Goal: Task Accomplishment & Management: Manage account settings

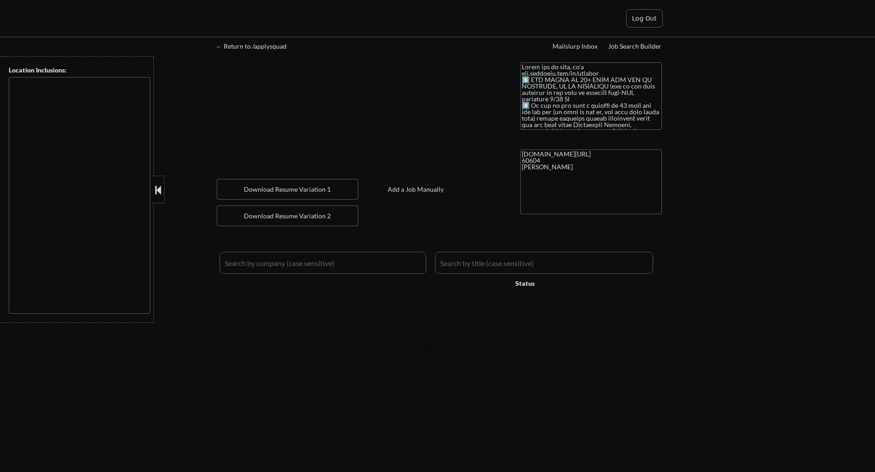
type textarea "[GEOGRAPHIC_DATA], [GEOGRAPHIC_DATA] [GEOGRAPHIC_DATA], [GEOGRAPHIC_DATA], [GEO…"
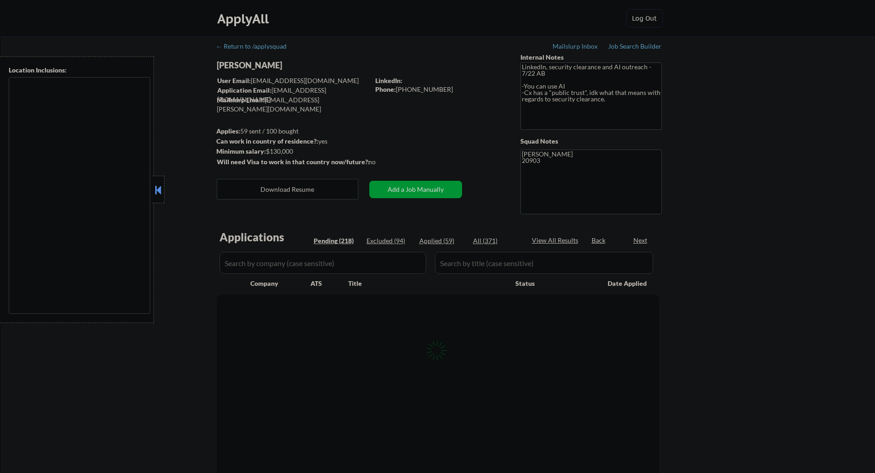
type textarea "[GEOGRAPHIC_DATA], [GEOGRAPHIC_DATA] [GEOGRAPHIC_DATA], [GEOGRAPHIC_DATA] [GEOG…"
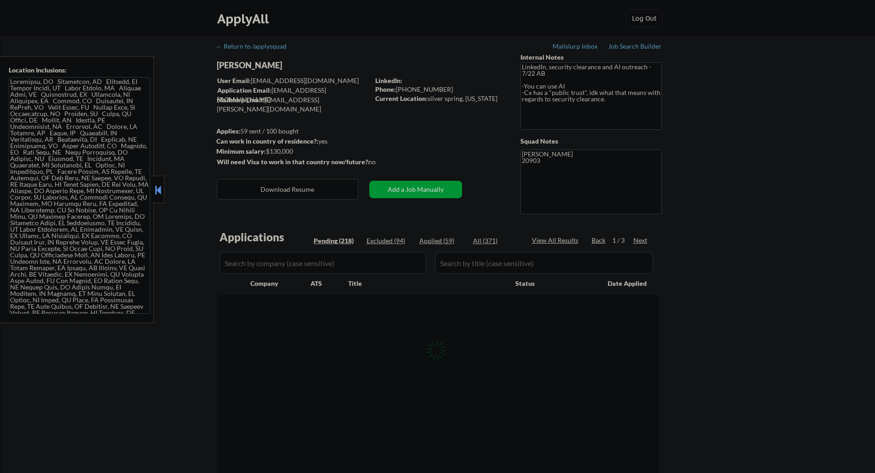
select select ""pending""
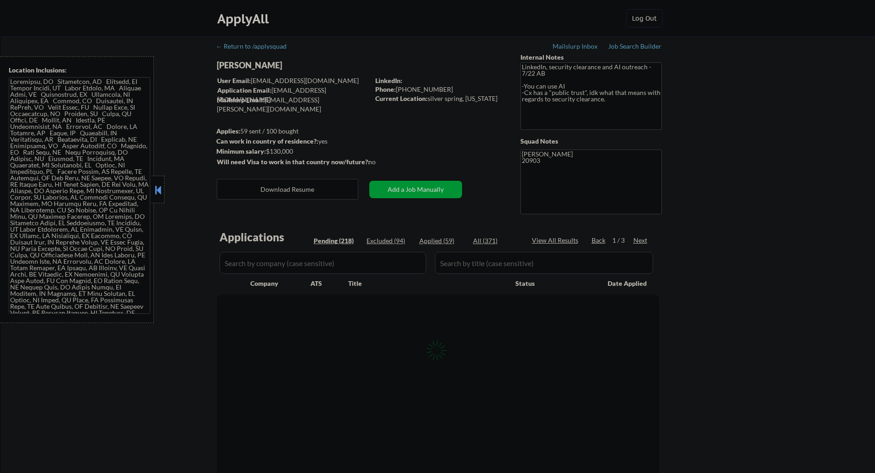
select select ""pending""
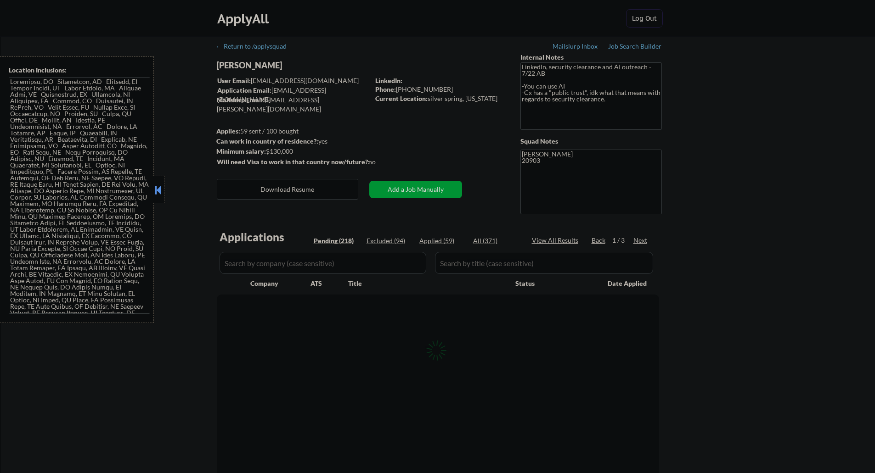
select select ""pending""
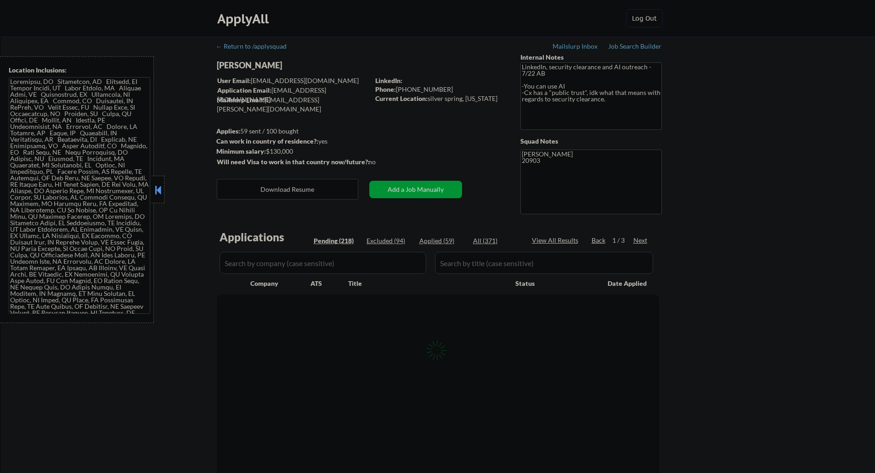
select select ""pending""
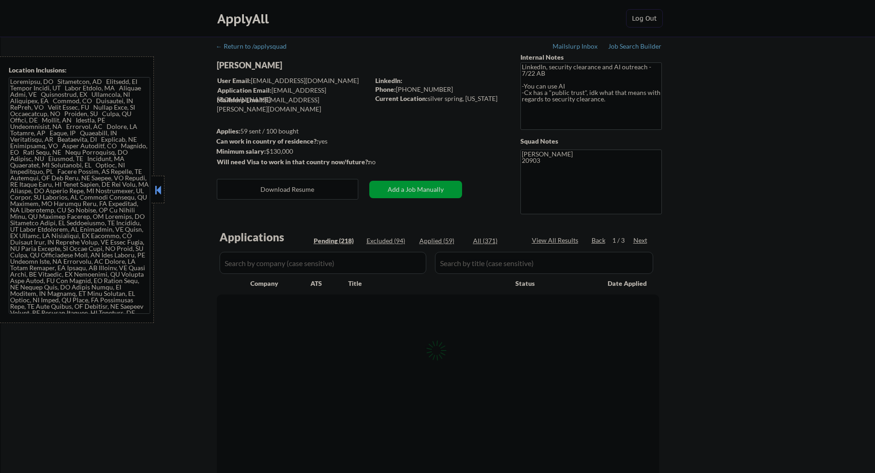
select select ""pending""
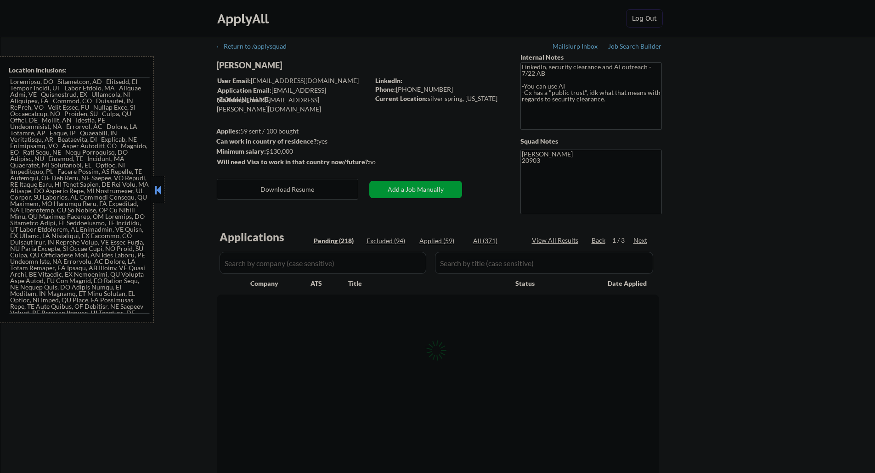
select select ""pending""
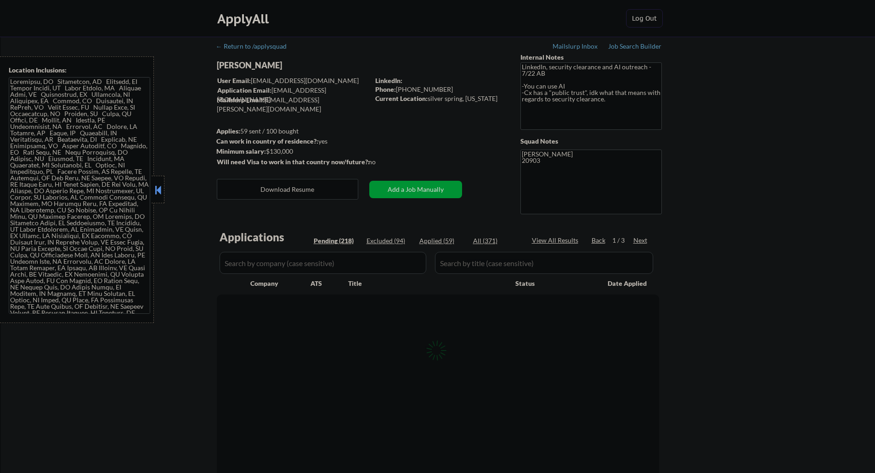
select select ""pending""
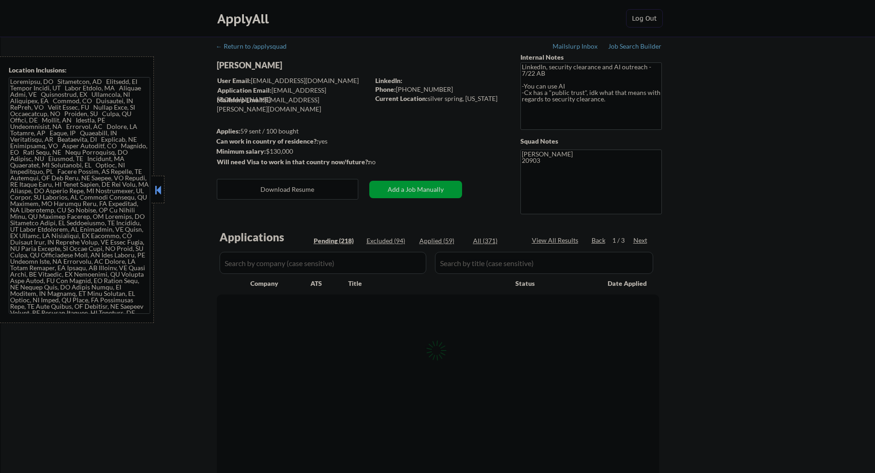
select select ""pending""
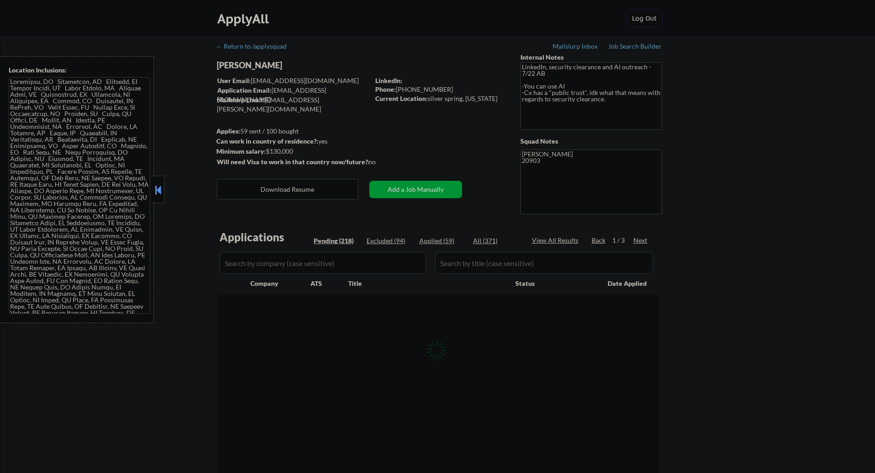
select select ""pending""
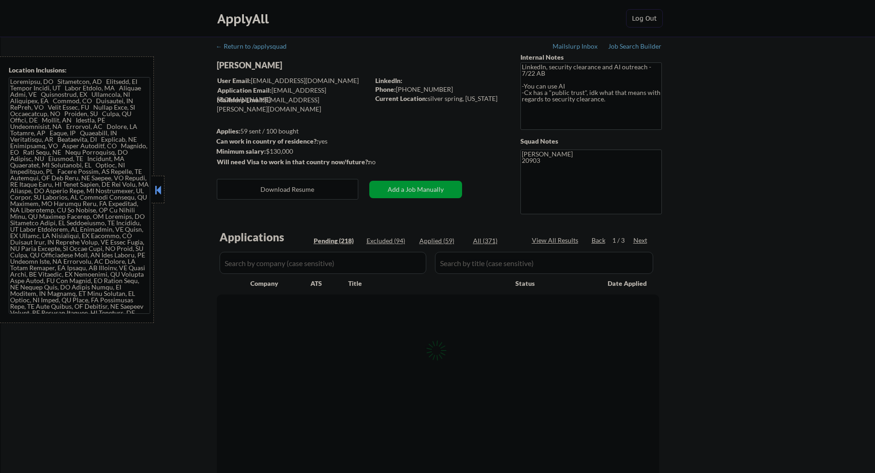
select select ""pending""
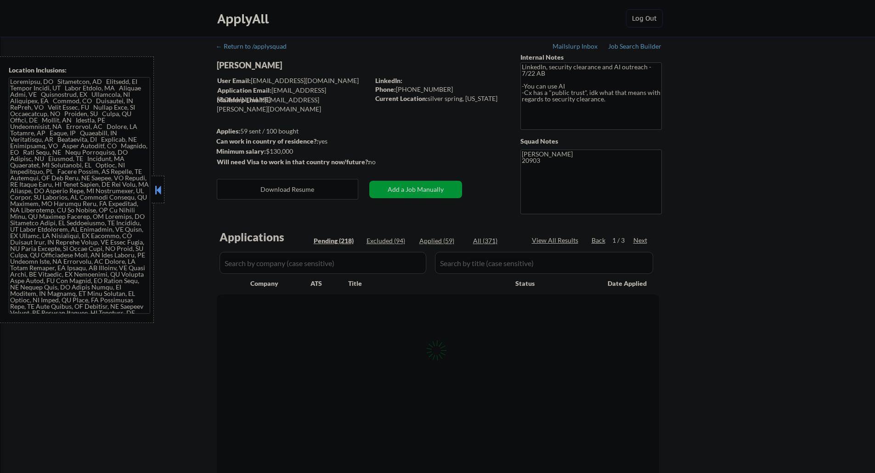
select select ""pending""
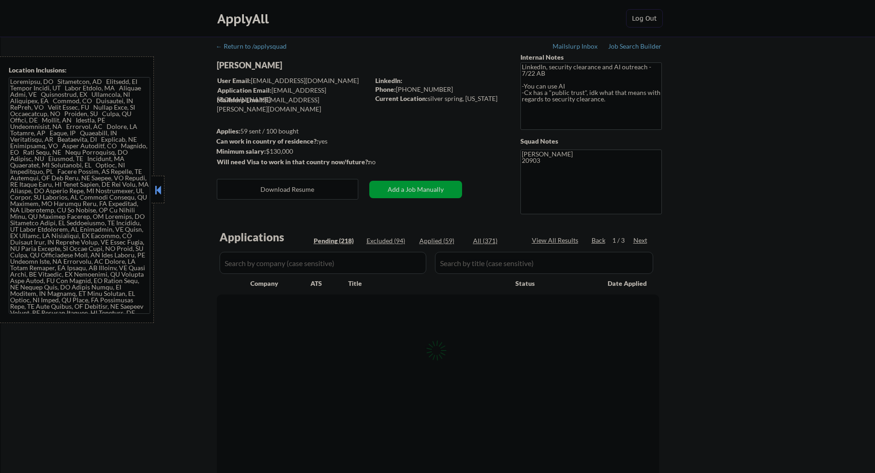
select select ""pending""
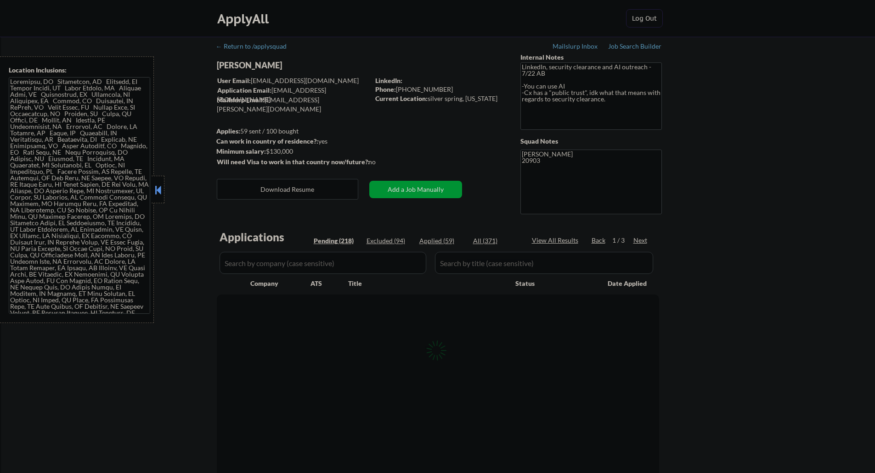
select select ""pending""
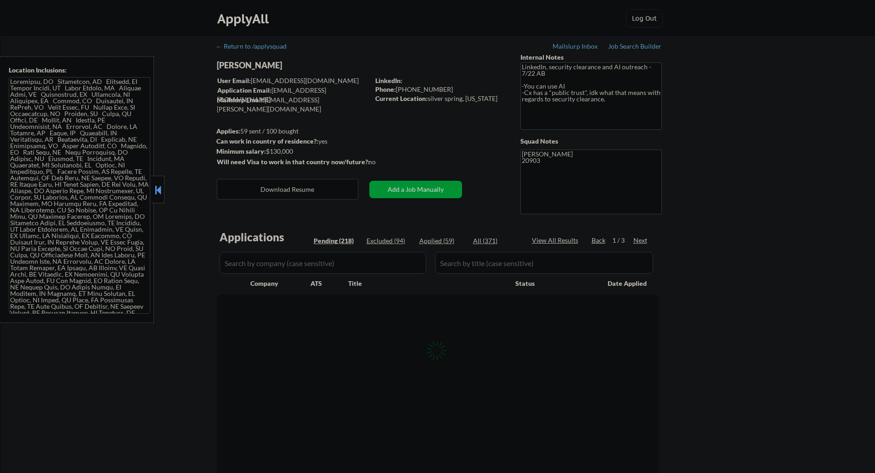
select select ""pending""
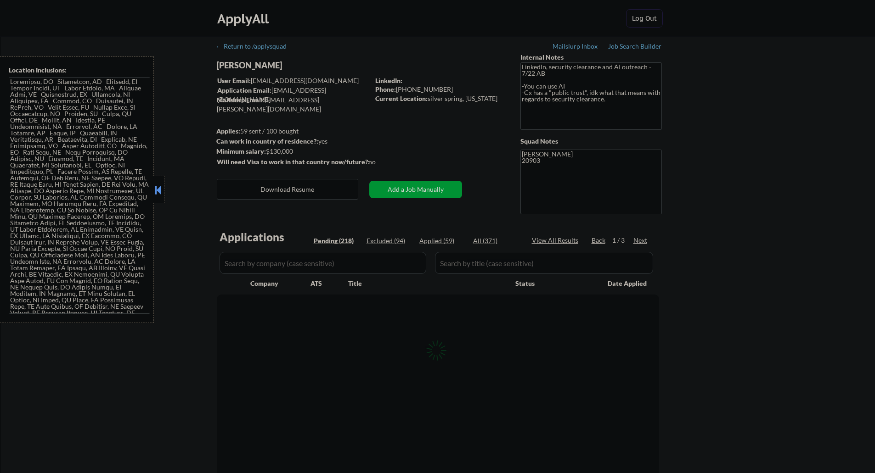
select select ""pending""
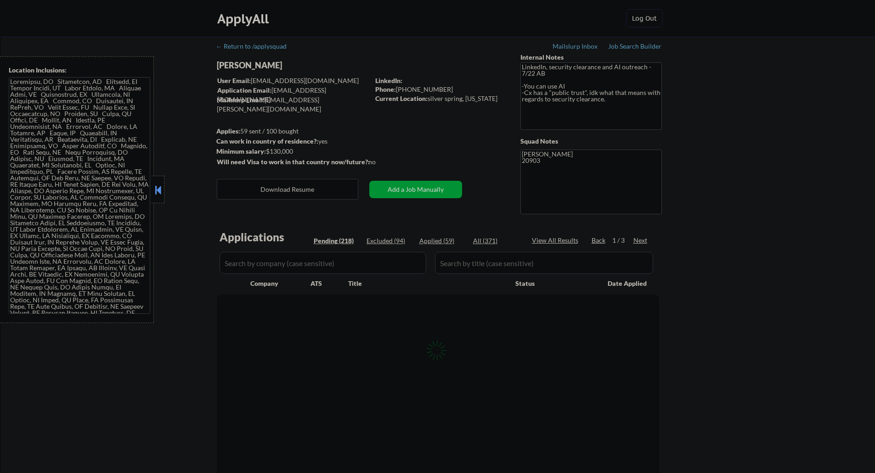
select select ""pending""
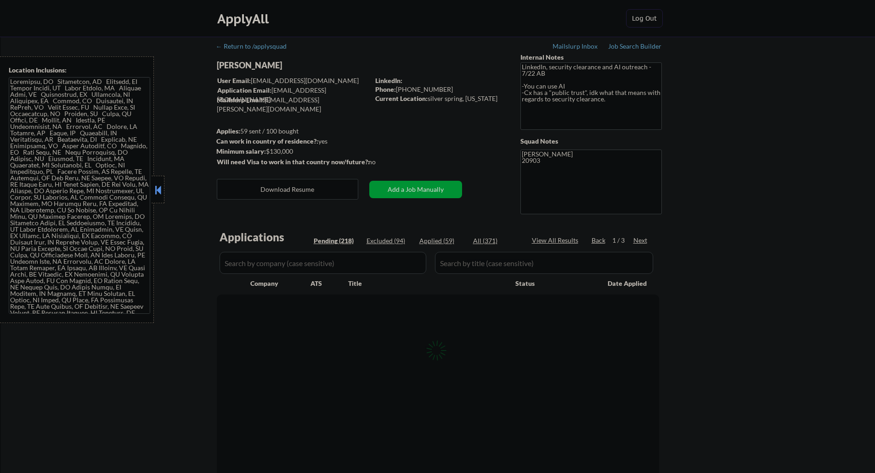
select select ""pending""
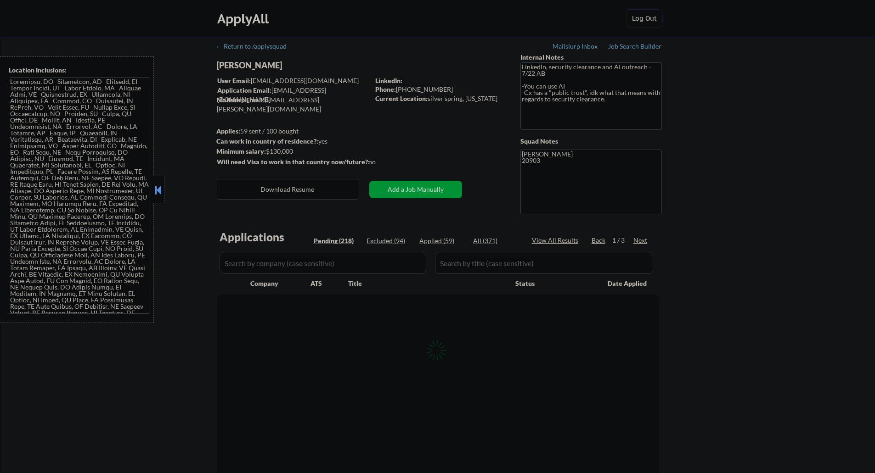
select select ""pending""
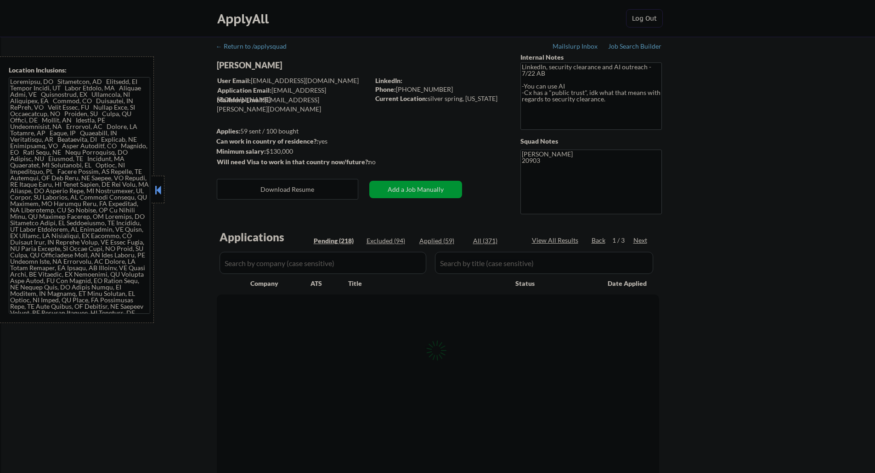
select select ""pending""
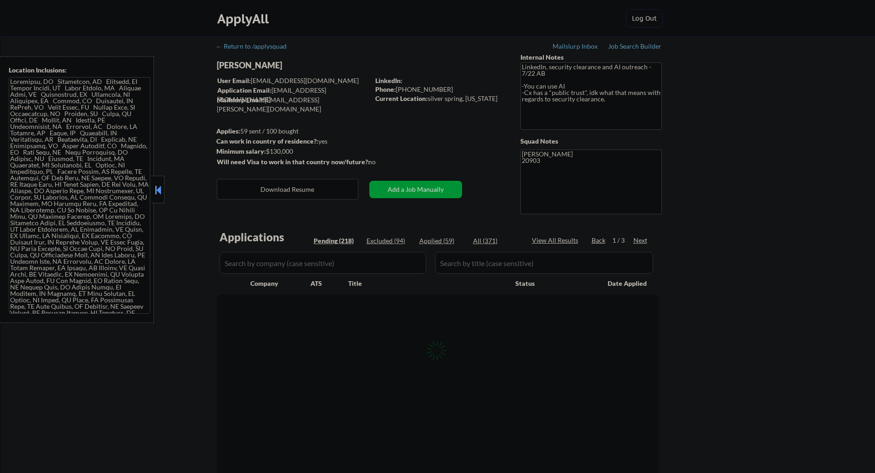
select select ""pending""
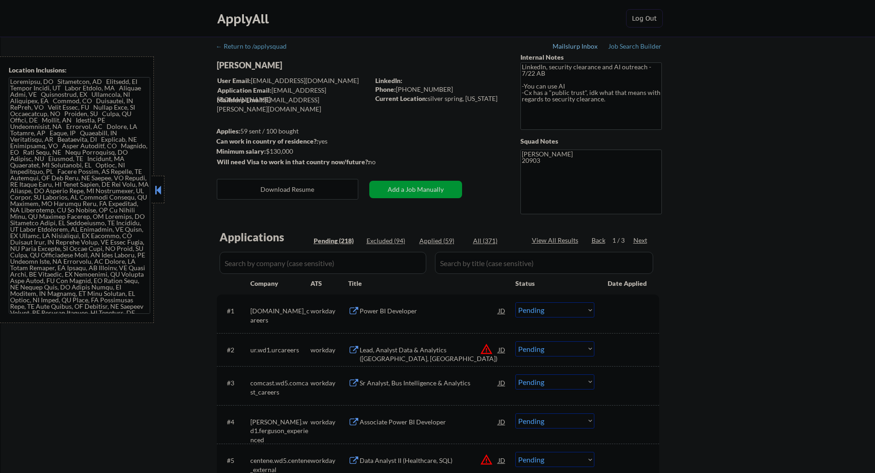
click at [575, 45] on div "Mailslurp Inbox" at bounding box center [575, 46] width 46 height 6
select select ""pending""
